Goal: Navigation & Orientation: Understand site structure

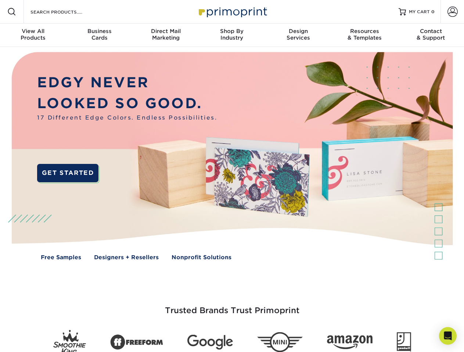
click at [232, 176] on img at bounding box center [231, 161] width 459 height 229
click at [12, 12] on span at bounding box center [11, 11] width 9 height 9
click at [452, 12] on span at bounding box center [452, 12] width 10 height 10
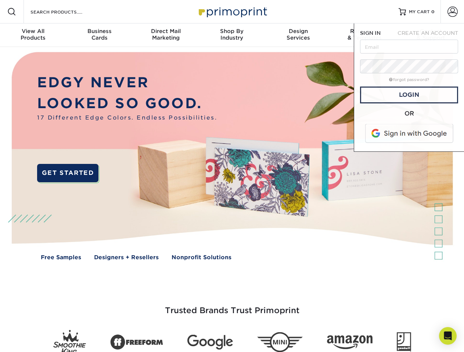
click at [33, 35] on div "View All Products" at bounding box center [33, 34] width 66 height 13
click at [99, 35] on div "Business Cards" at bounding box center [99, 34] width 66 height 13
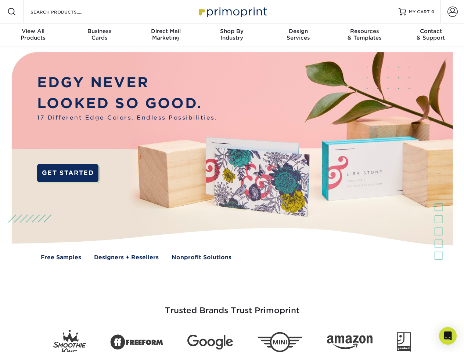
click at [166, 35] on div "Direct Mail Marketing" at bounding box center [166, 34] width 66 height 13
click at [232, 35] on div "Shop By Industry" at bounding box center [232, 34] width 66 height 13
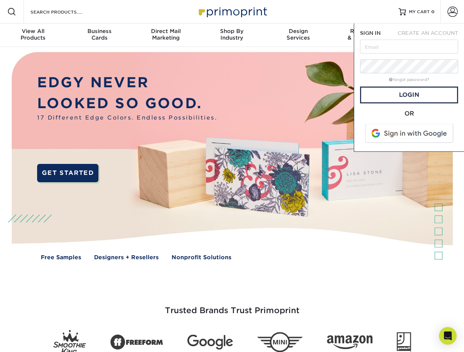
click at [298, 35] on div "Design Services" at bounding box center [298, 34] width 66 height 13
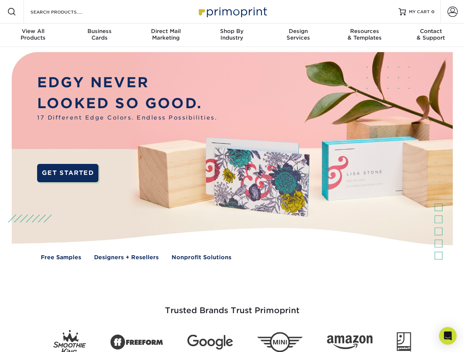
click at [364, 35] on span "SIGN IN" at bounding box center [370, 33] width 21 height 6
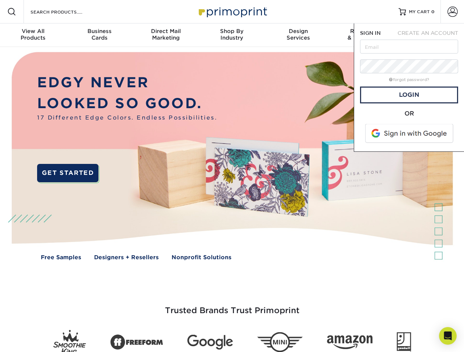
click at [431, 35] on div "Contact & Support" at bounding box center [431, 34] width 66 height 13
